Goal: Task Accomplishment & Management: Manage account settings

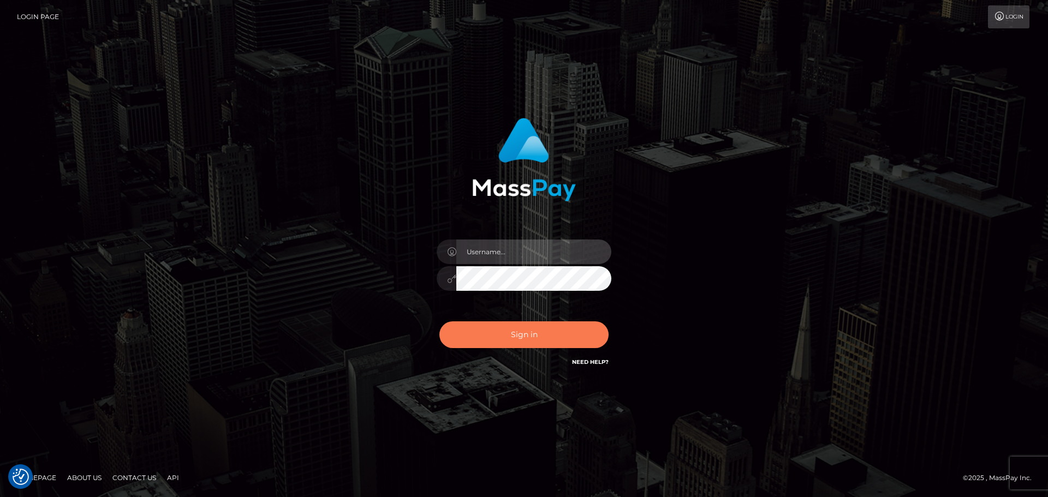
type input "Victor.rollacan"
click at [538, 339] on button "Sign in" at bounding box center [523, 335] width 169 height 27
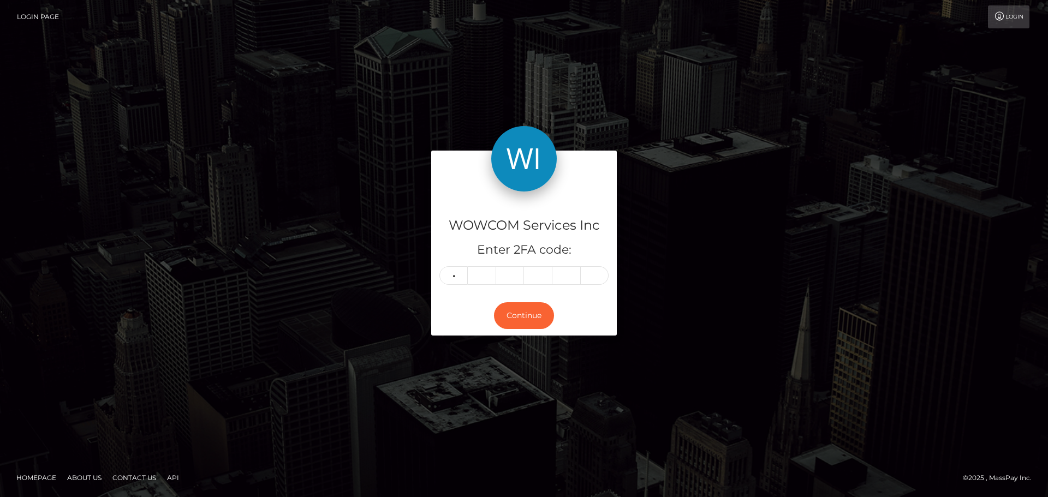
type input "8"
type input "2"
type input "6"
type input "7"
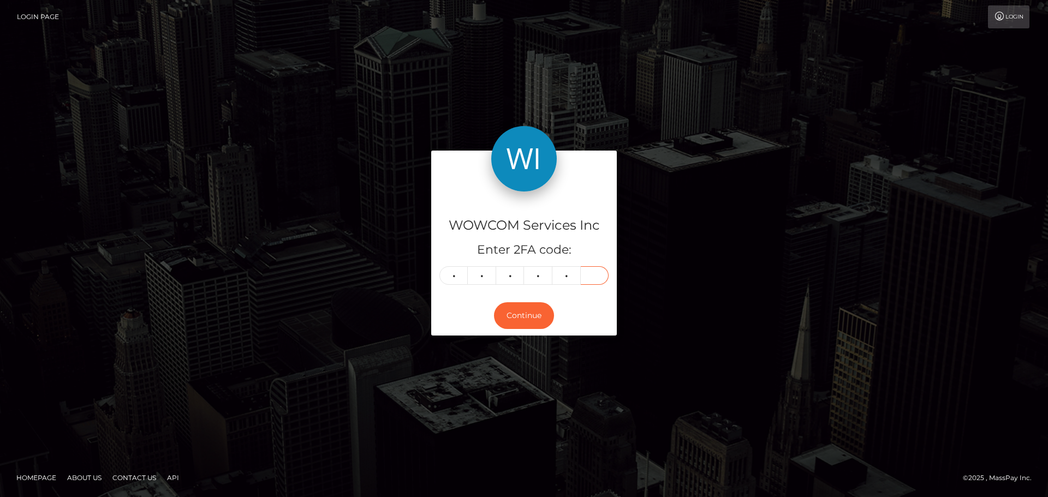
type input "1"
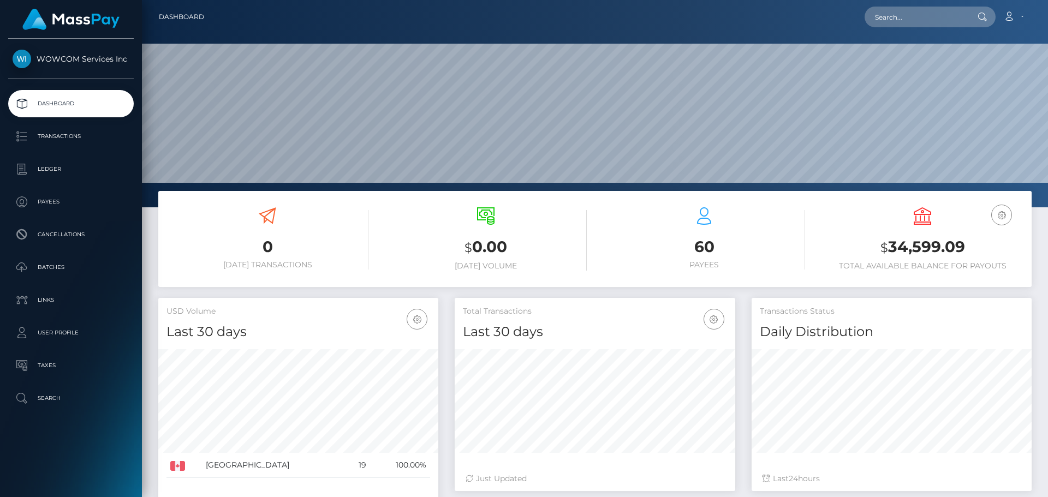
scroll to position [194, 281]
click at [913, 246] on h3 "$ 34,599.09" at bounding box center [923, 247] width 202 height 22
copy h3 "34,599.09"
click at [1019, 15] on link "Account" at bounding box center [1013, 16] width 32 height 23
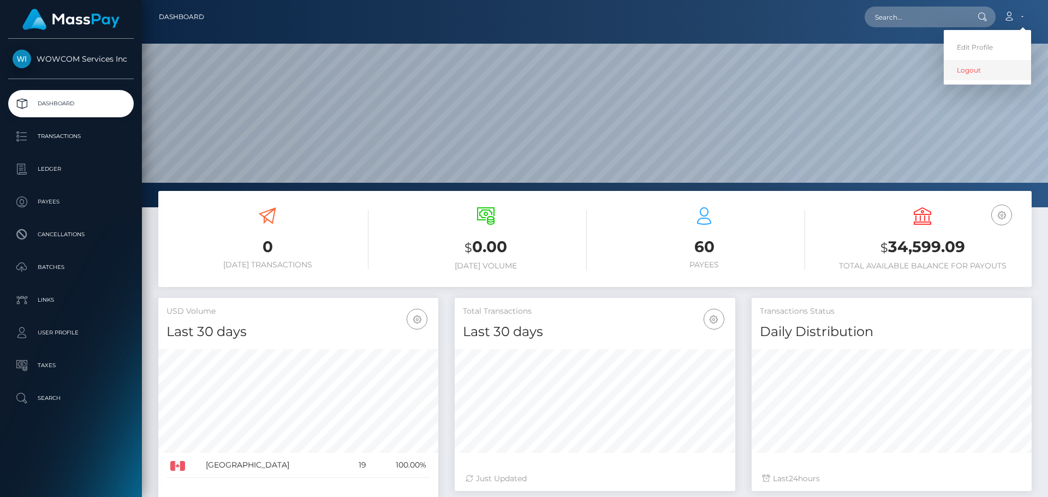
click at [996, 75] on link "Logout" at bounding box center [987, 70] width 87 height 20
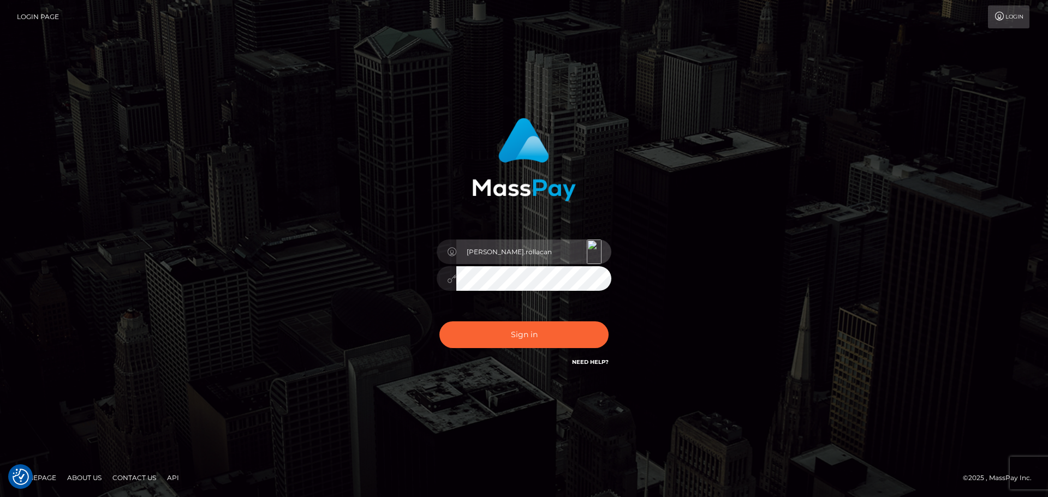
click at [559, 243] on input "Victor.rollacan" at bounding box center [533, 252] width 155 height 25
type input "Victor.wowcan2"
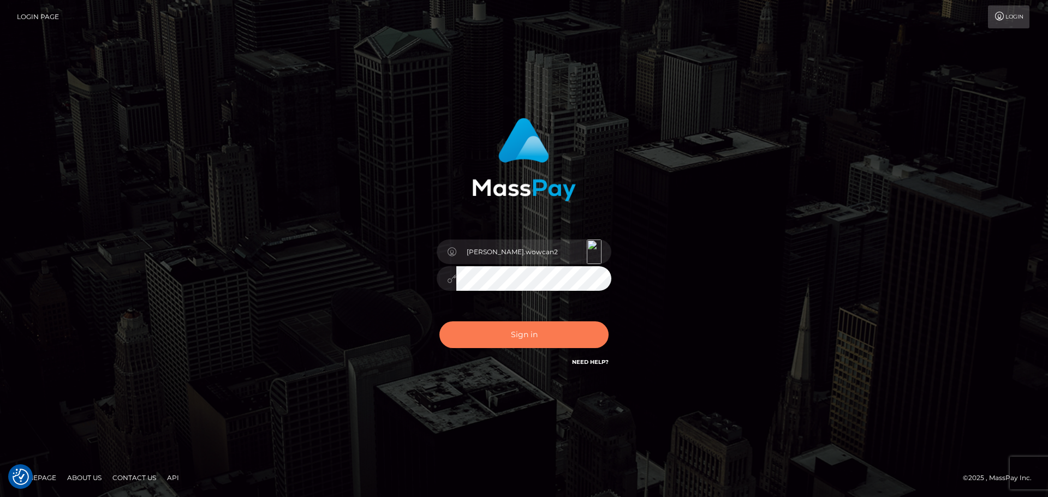
click at [558, 335] on button "Sign in" at bounding box center [523, 335] width 169 height 27
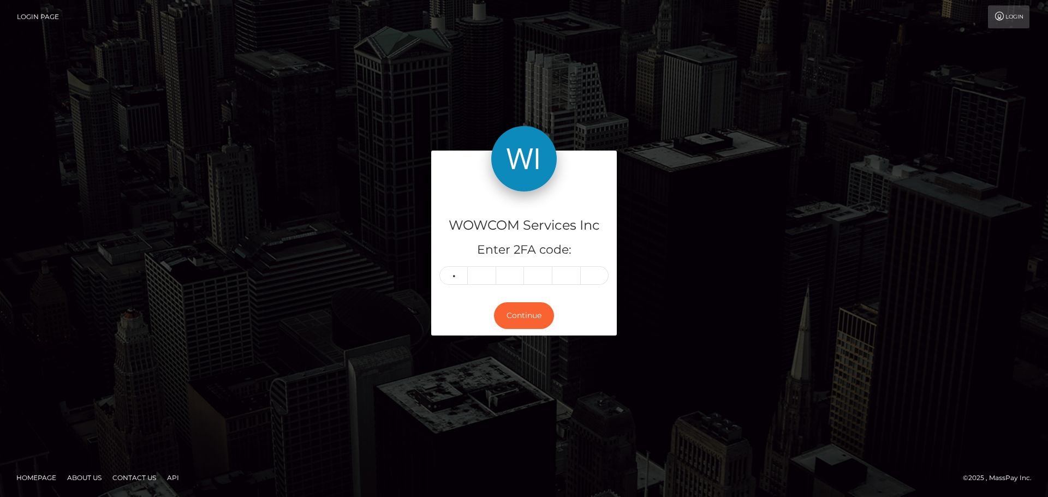
type input "3"
type input "8"
type input "9"
type input "2"
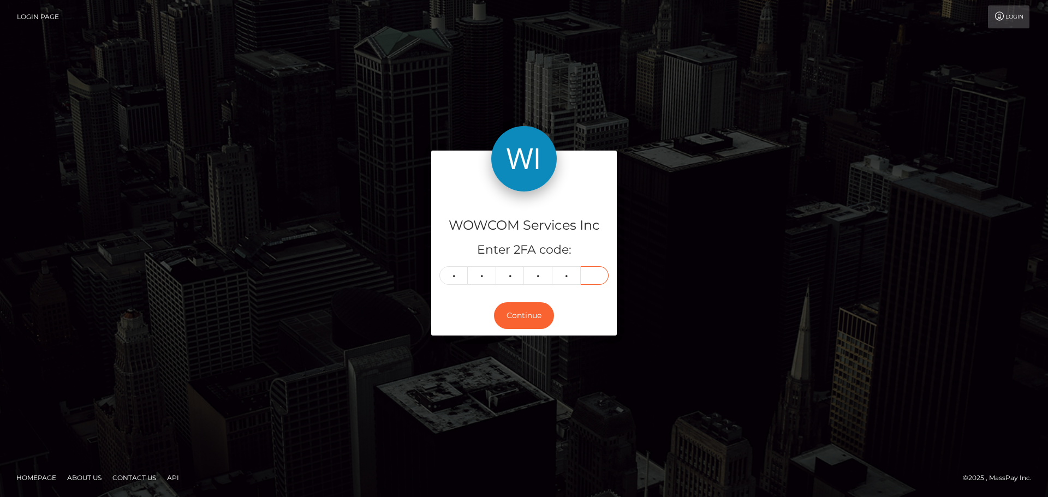
type input "1"
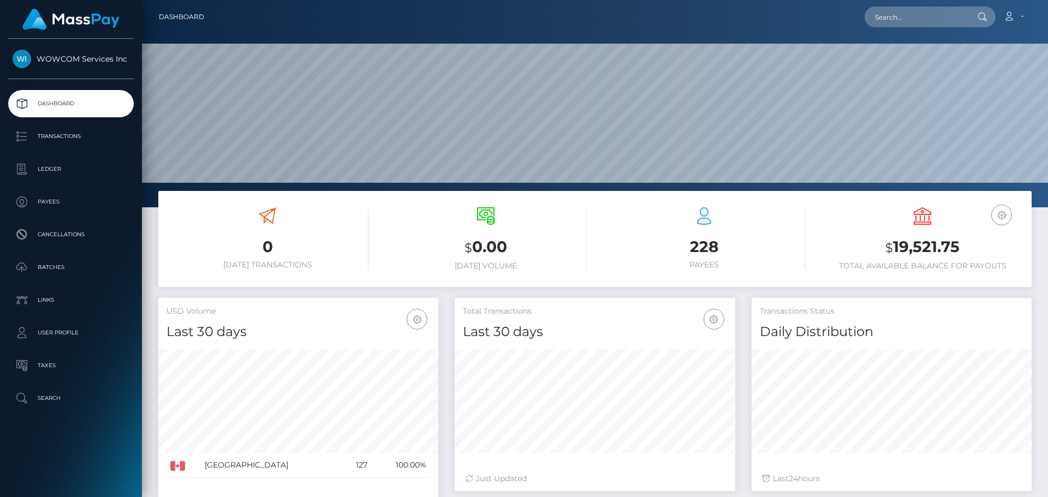
scroll to position [194, 281]
click at [916, 244] on h3 "$ 19,521.75" at bounding box center [923, 247] width 202 height 22
click at [918, 243] on h3 "$ 19,521.75" at bounding box center [923, 247] width 202 height 22
copy h3 "19,521.75"
